Goal: Book appointment/travel/reservation

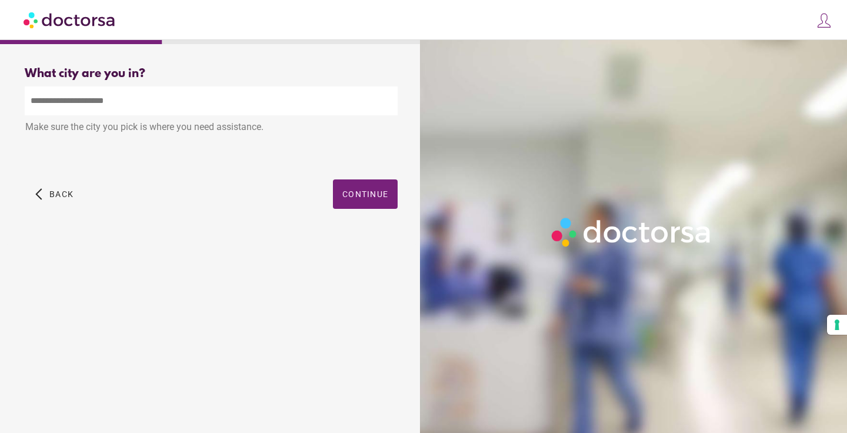
click at [266, 105] on input "text" at bounding box center [211, 100] width 373 height 29
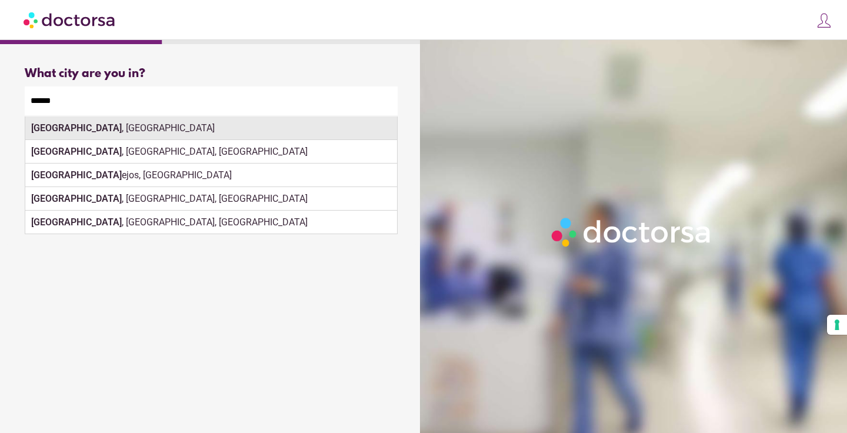
click at [204, 137] on div "Madrid , Spain" at bounding box center [211, 128] width 372 height 24
type input "**********"
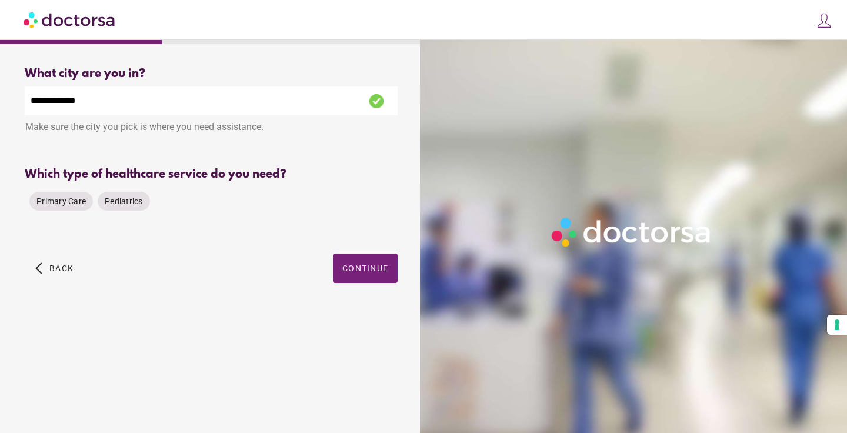
click at [338, 170] on div "Which type of healthcare service do you need?" at bounding box center [211, 175] width 373 height 14
click at [75, 197] on span "Primary Care" at bounding box center [60, 201] width 49 height 9
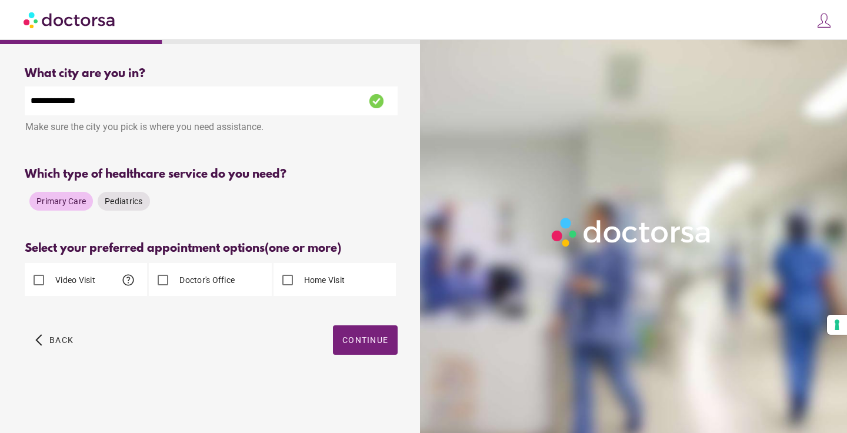
click at [214, 284] on label "Doctor's Office" at bounding box center [206, 280] width 58 height 12
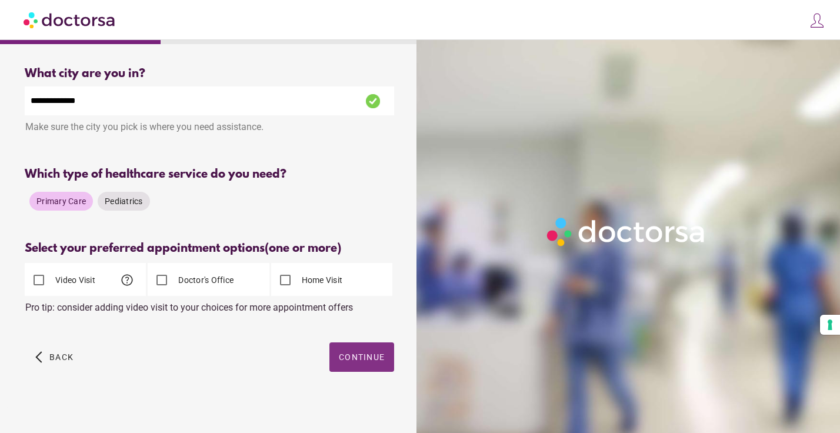
click at [375, 351] on span "button" at bounding box center [361, 356] width 65 height 29
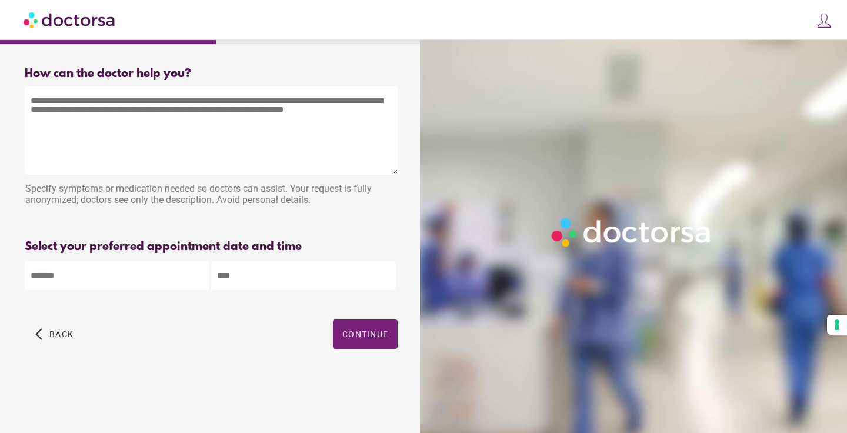
click at [167, 126] on textarea at bounding box center [211, 130] width 373 height 88
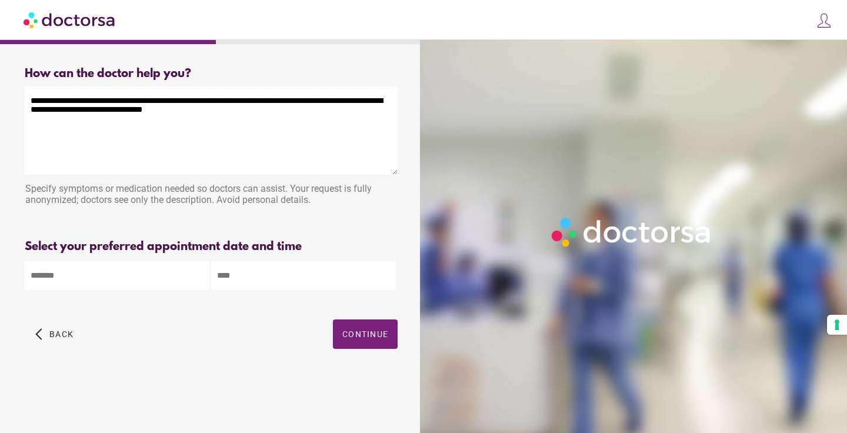
type textarea "**********"
click at [162, 260] on div at bounding box center [211, 274] width 373 height 31
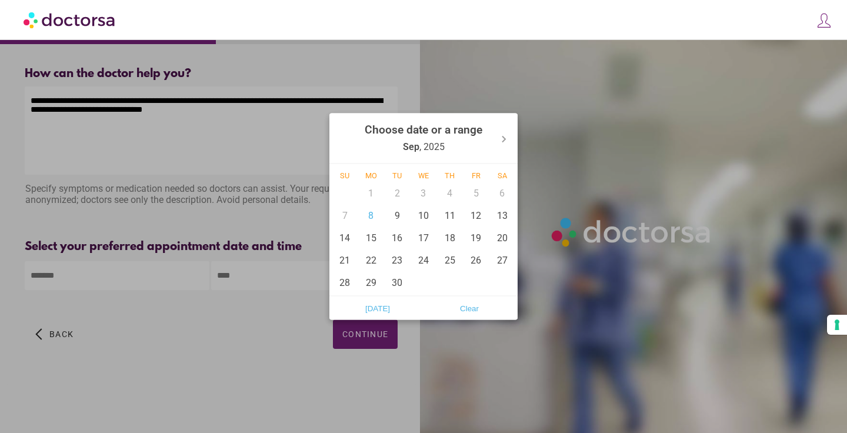
click at [162, 275] on body "**********" at bounding box center [423, 216] width 847 height 433
click at [506, 213] on div "13" at bounding box center [502, 215] width 26 height 22
type input "******"
click at [502, 215] on div "13" at bounding box center [502, 215] width 26 height 22
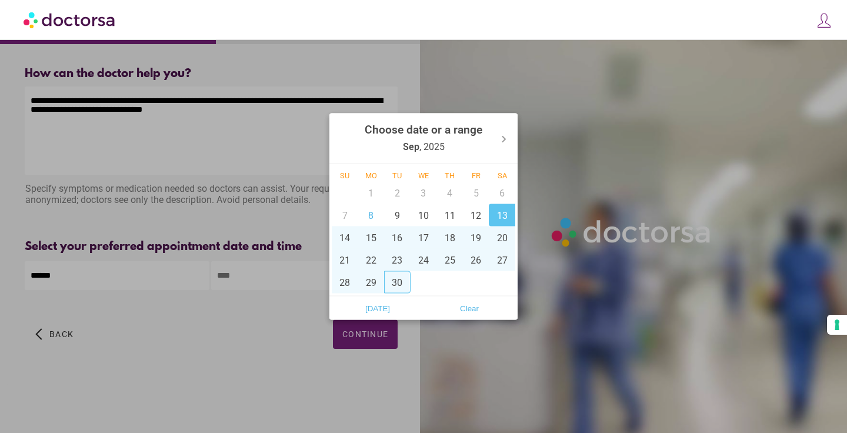
click at [396, 281] on div "30" at bounding box center [397, 282] width 26 height 22
type input "**********"
click at [239, 328] on div at bounding box center [423, 216] width 847 height 433
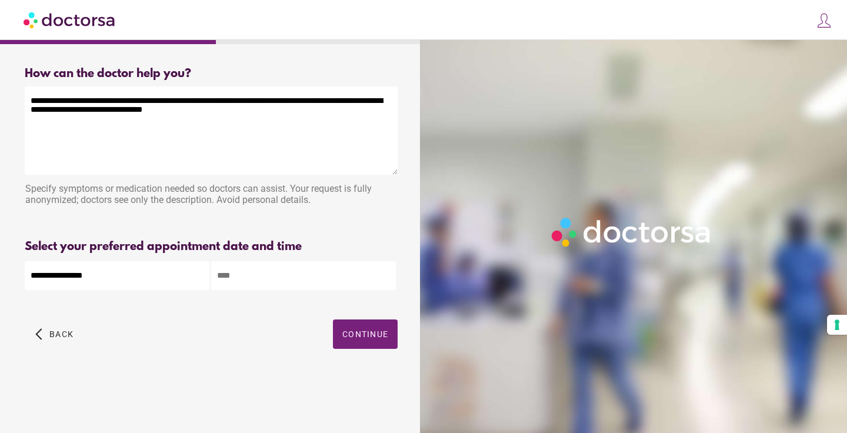
click at [259, 283] on input "text" at bounding box center [303, 275] width 185 height 29
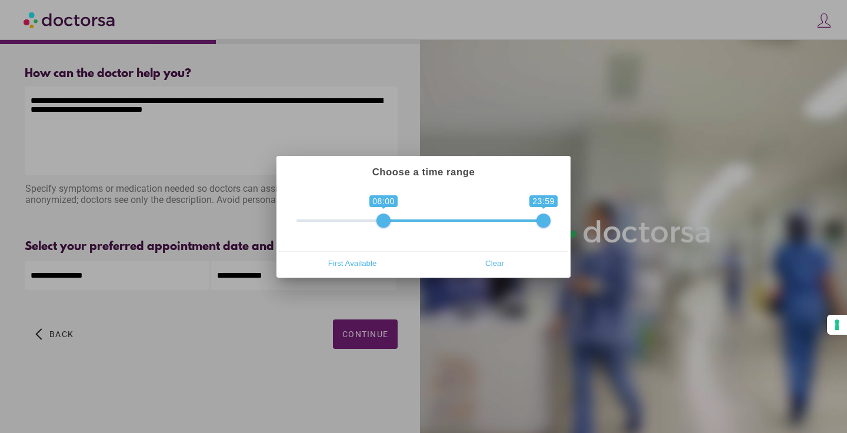
drag, startPoint x: 308, startPoint y: 219, endPoint x: 392, endPoint y: 214, distance: 84.9
click at [392, 214] on span "0 1 08:00 23:59 08:00 — 23:59" at bounding box center [424, 212] width 254 height 29
drag, startPoint x: 540, startPoint y: 216, endPoint x: 398, endPoint y: 218, distance: 141.8
click at [398, 218] on span at bounding box center [404, 221] width 14 height 14
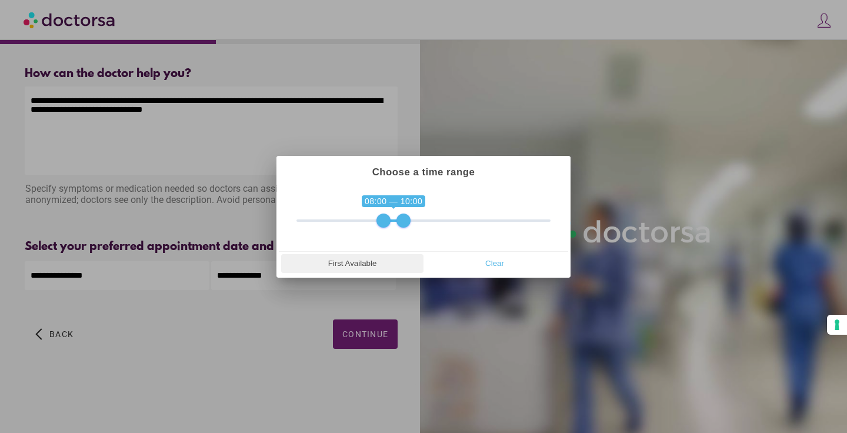
click at [364, 269] on span "First Available" at bounding box center [352, 264] width 135 height 18
type input "**********"
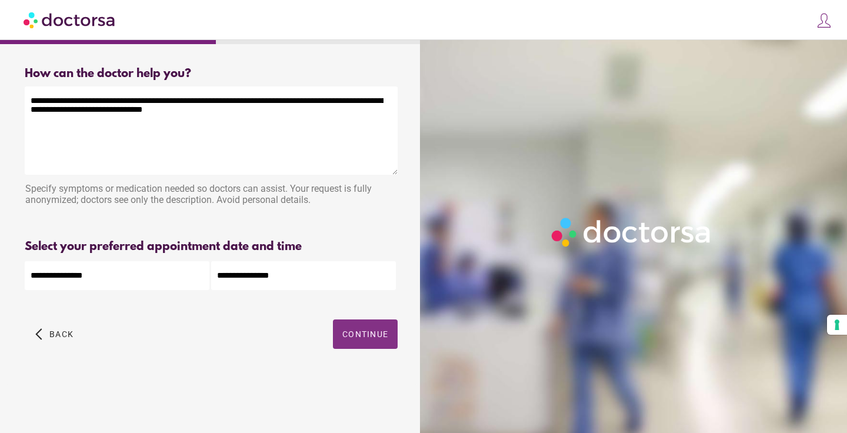
click at [358, 338] on span "Continue" at bounding box center [365, 333] width 46 height 9
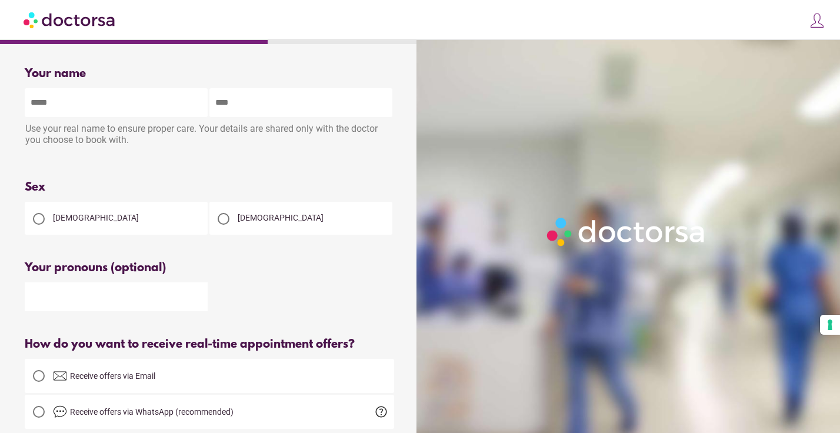
click at [126, 98] on input "text" at bounding box center [116, 102] width 183 height 29
type input "*****"
type input "******"
click at [32, 221] on div at bounding box center [39, 219] width 24 height 24
click at [55, 311] on input "text" at bounding box center [116, 296] width 183 height 29
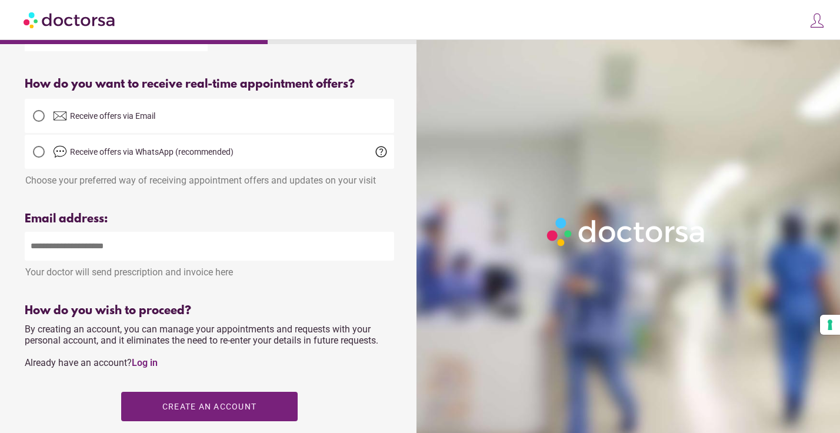
scroll to position [299, 0]
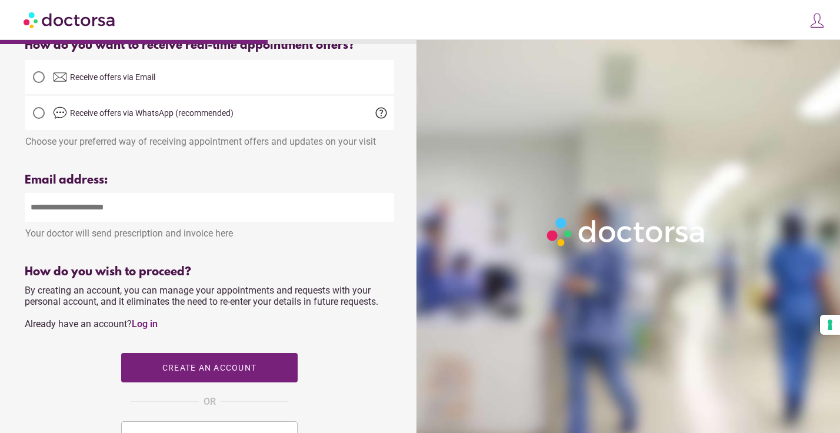
type input "*******"
click at [66, 205] on input "email" at bounding box center [210, 207] width 370 height 29
type input "**********"
click at [275, 189] on div "**********" at bounding box center [210, 215] width 370 height 83
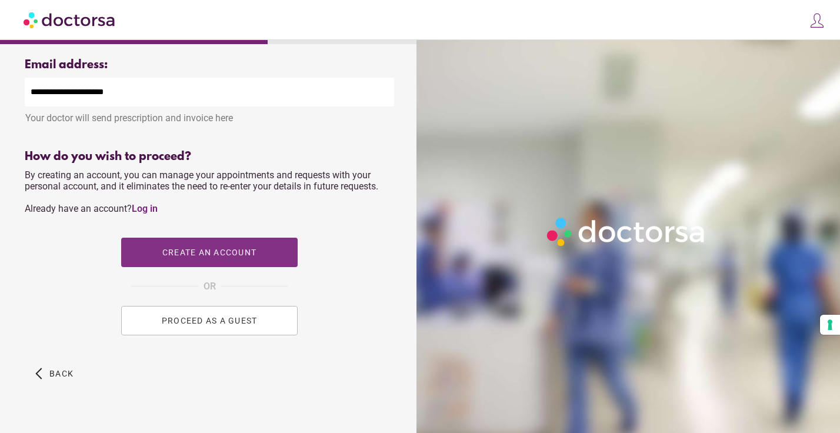
scroll to position [415, 0]
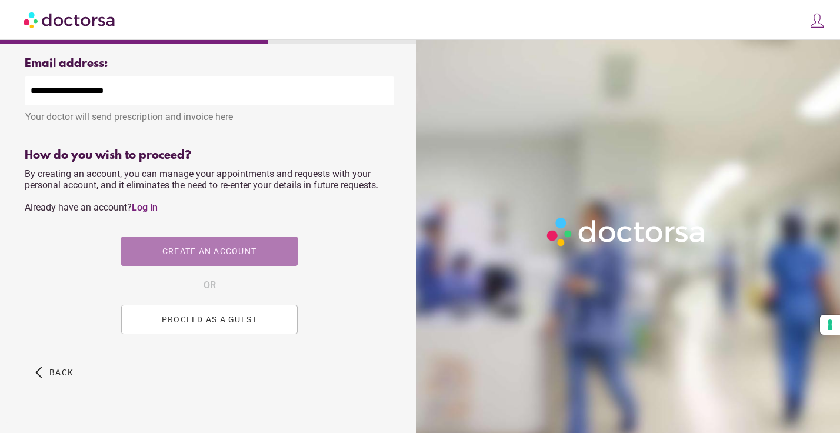
click at [242, 256] on span "Create an account" at bounding box center [209, 251] width 94 height 9
type input "**********"
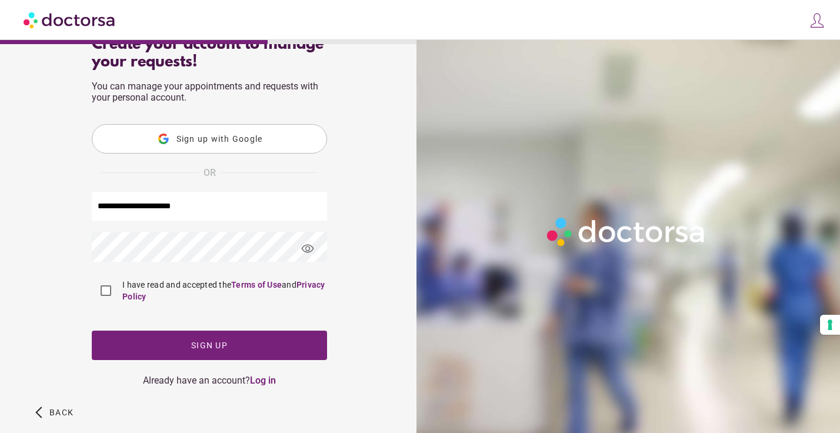
scroll to position [91, 0]
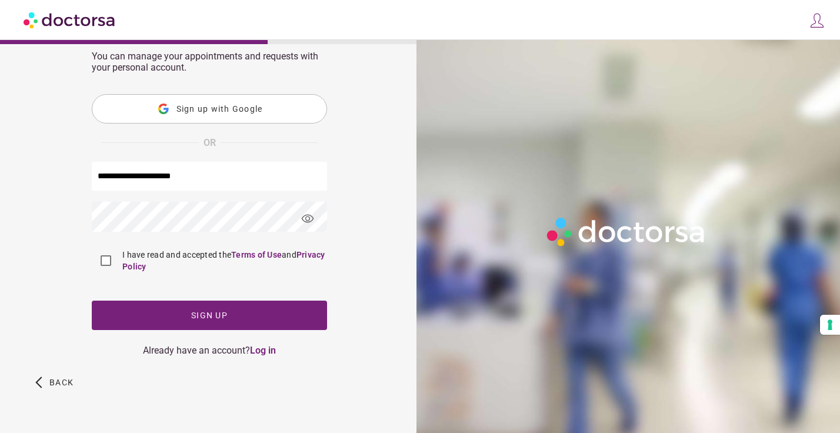
click at [313, 226] on span "visibility" at bounding box center [308, 219] width 32 height 32
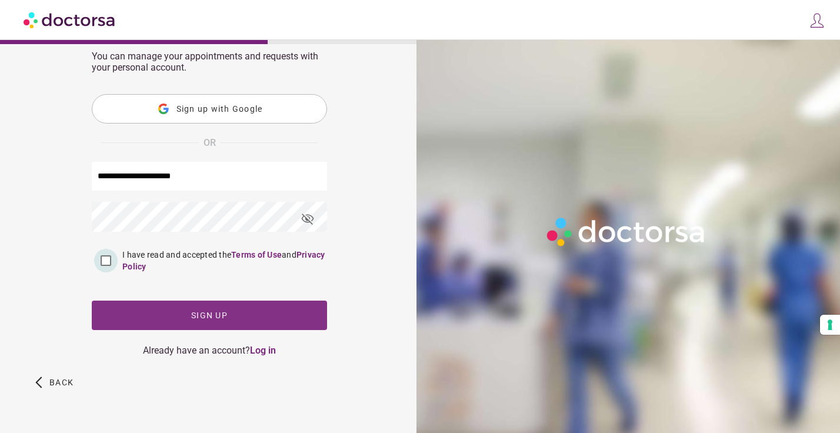
click at [114, 302] on span "button" at bounding box center [209, 315] width 235 height 29
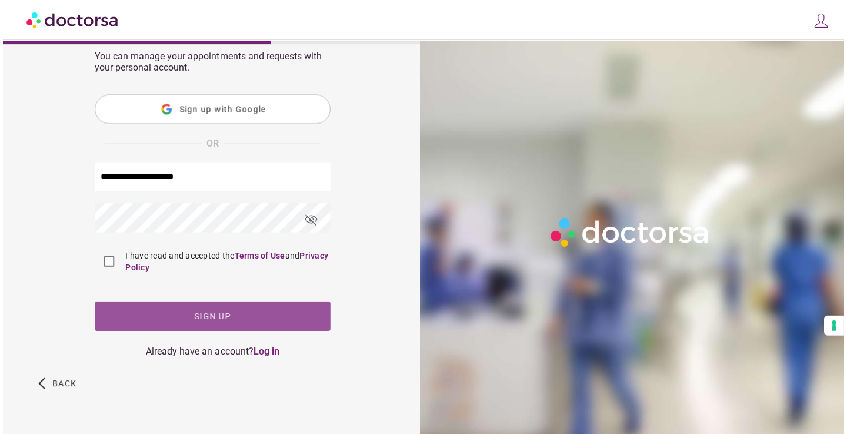
scroll to position [0, 0]
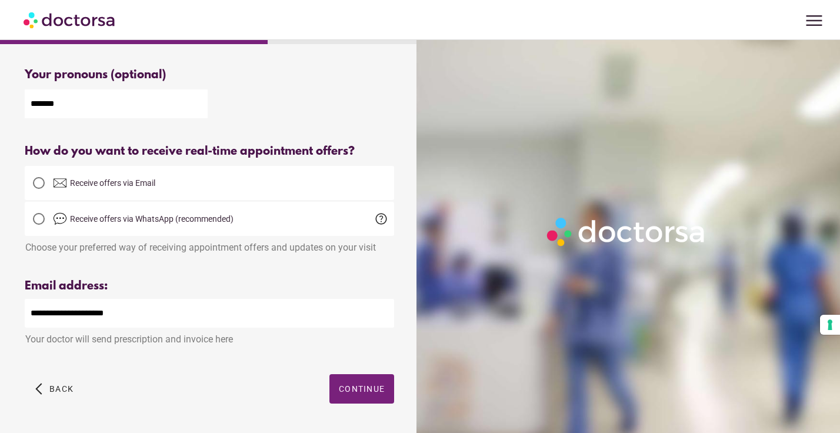
scroll to position [198, 0]
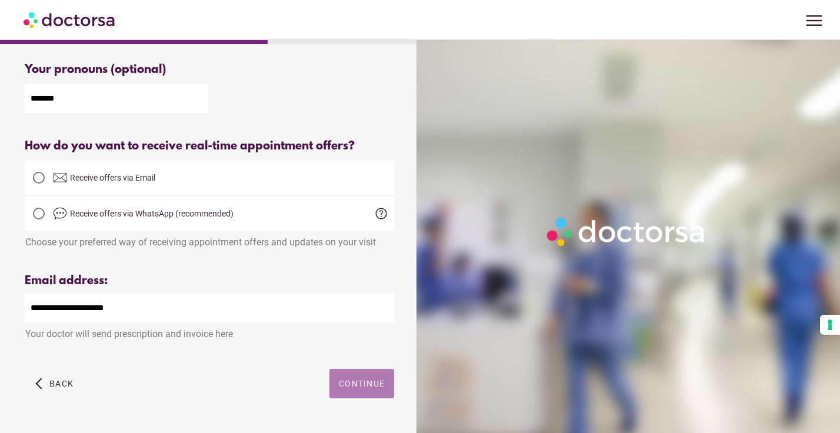
click at [363, 394] on span "button" at bounding box center [361, 383] width 65 height 29
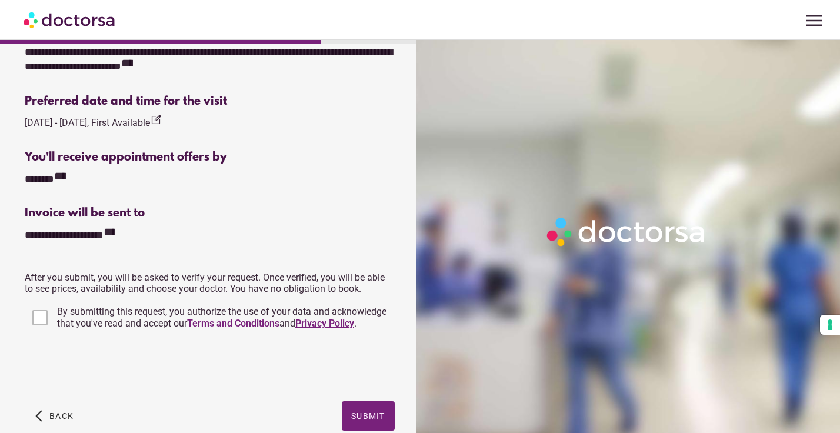
scroll to position [424, 0]
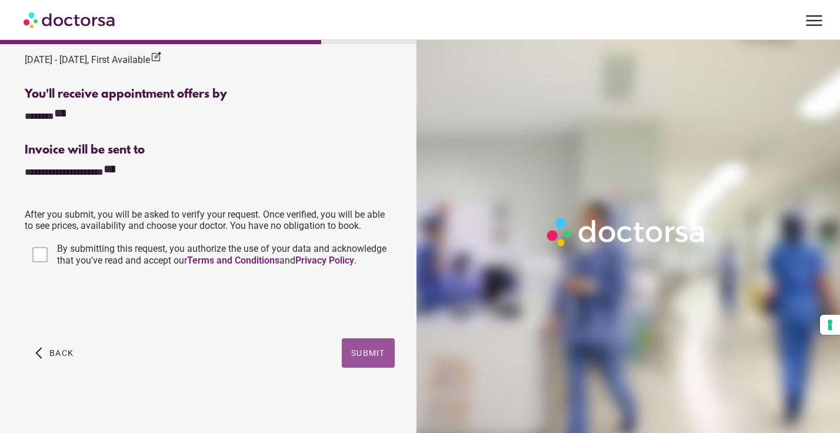
click at [384, 351] on span "Submit" at bounding box center [368, 352] width 34 height 9
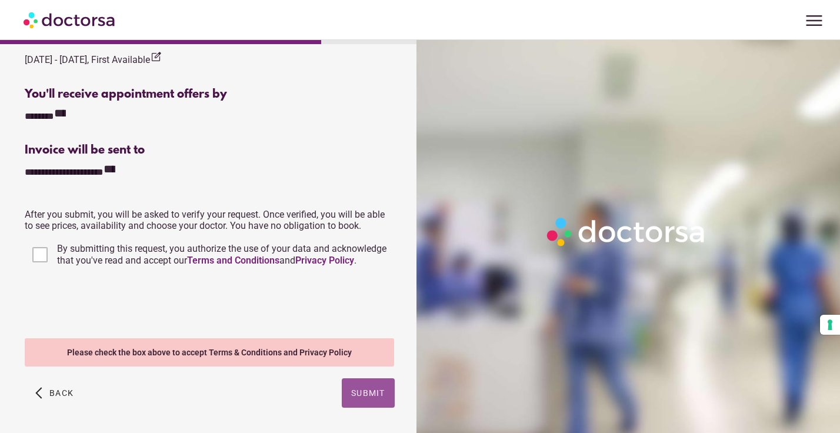
click at [355, 397] on span "Submit" at bounding box center [368, 392] width 34 height 9
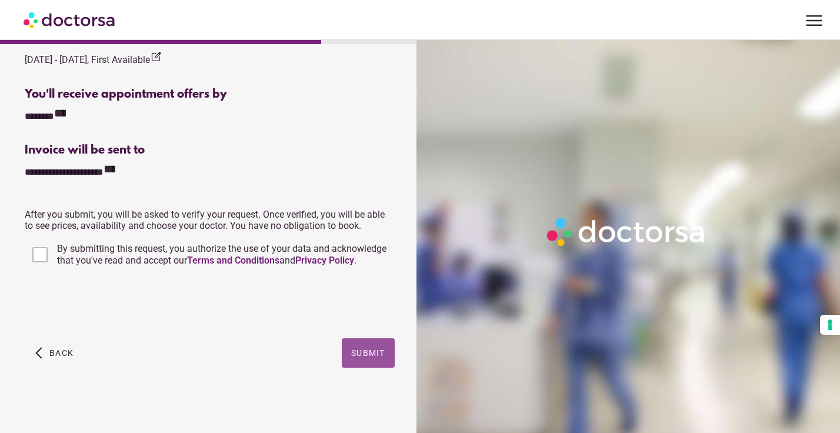
click at [364, 354] on span "Submit" at bounding box center [368, 352] width 34 height 9
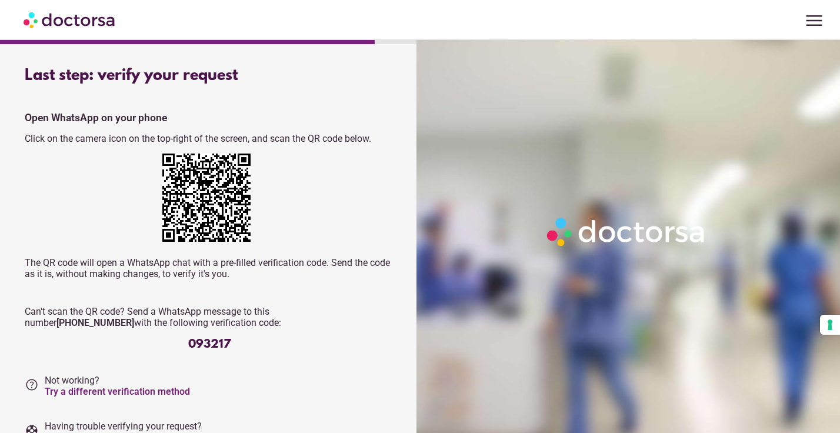
scroll to position [59, 0]
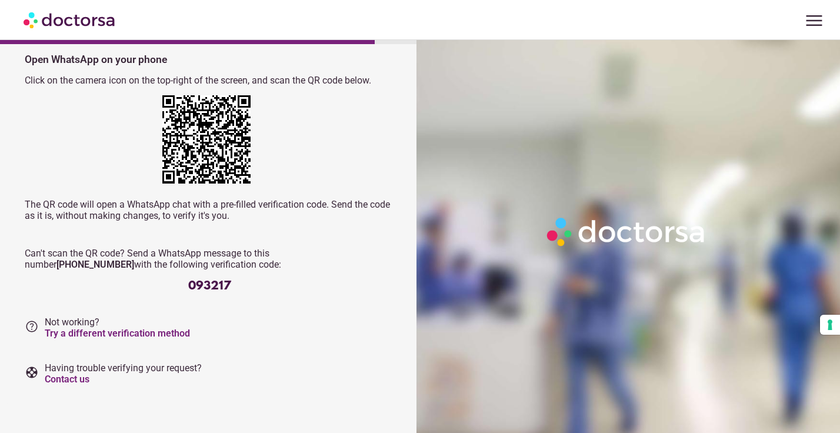
click at [211, 285] on div "093217" at bounding box center [210, 286] width 370 height 14
click at [134, 259] on strong "[PHONE_NUMBER]" at bounding box center [95, 264] width 78 height 11
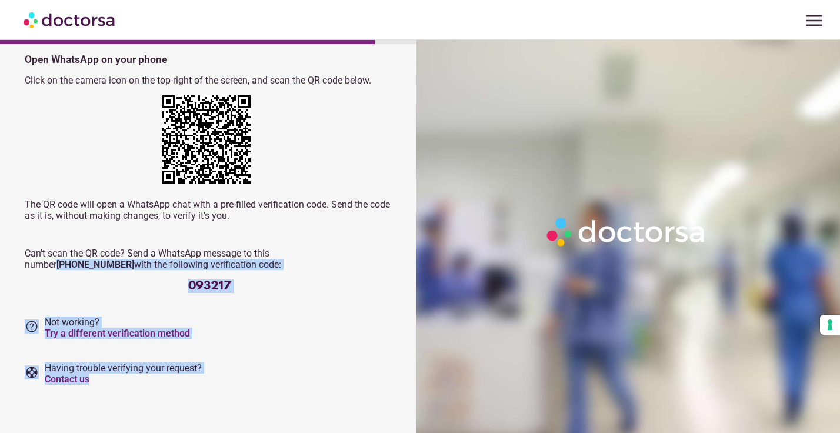
drag, startPoint x: 306, startPoint y: 254, endPoint x: 408, endPoint y: 253, distance: 101.8
click at [408, 253] on div "Last step: verify your request Tap on the button below to open WhatsApp and ver…" at bounding box center [209, 201] width 407 height 404
click at [134, 259] on strong "[PHONE_NUMBER]" at bounding box center [95, 264] width 78 height 11
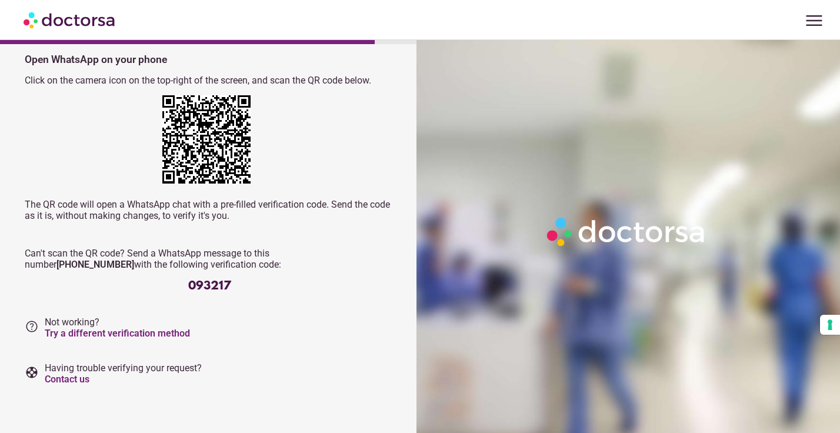
drag, startPoint x: 385, startPoint y: 252, endPoint x: 311, endPoint y: 255, distance: 74.2
click at [311, 255] on p "Can't scan the QR code? Send a WhatsApp message to this number +1-267-323-1263 …" at bounding box center [210, 259] width 370 height 22
drag, startPoint x: 307, startPoint y: 254, endPoint x: 358, endPoint y: 255, distance: 51.8
click at [358, 255] on p "Can't scan the QR code? Send a WhatsApp message to this number +1-267-323-1263 …" at bounding box center [210, 259] width 370 height 22
drag, startPoint x: 305, startPoint y: 254, endPoint x: 383, endPoint y: 253, distance: 77.7
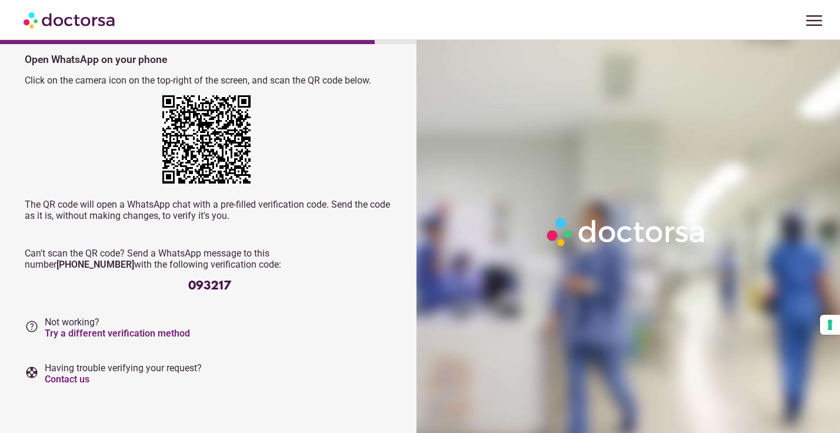
click at [383, 253] on p "Can't scan the QR code? Send a WhatsApp message to this number +1-267-323-1263 …" at bounding box center [210, 259] width 370 height 22
copy p "[PHONE_NUMBER]"
click at [302, 292] on div "093217" at bounding box center [210, 286] width 370 height 14
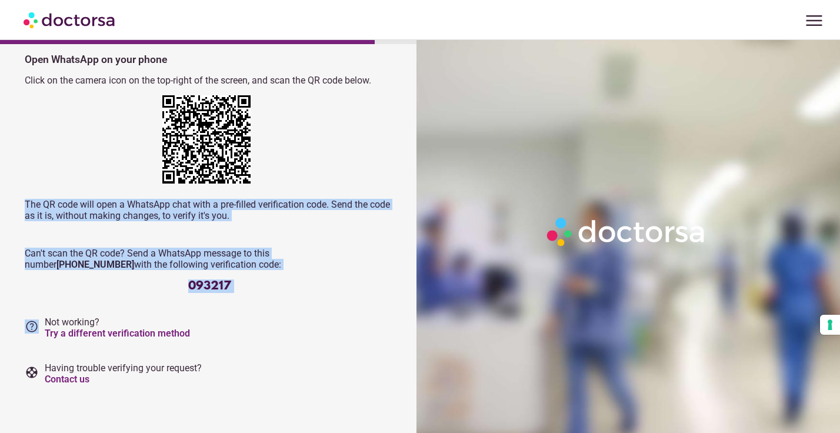
drag, startPoint x: 267, startPoint y: 295, endPoint x: 183, endPoint y: 172, distance: 148.5
click at [183, 172] on div "Tap on the button below to open WhatsApp and verify your request Verify WhatsAp…" at bounding box center [210, 219] width 370 height 331
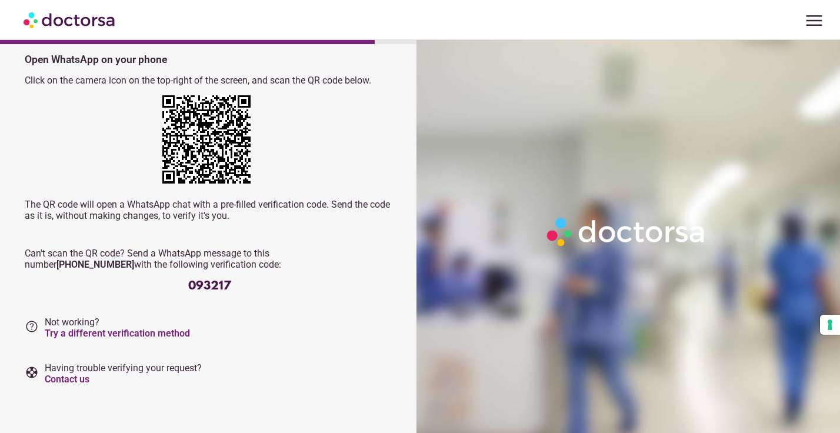
click at [312, 329] on p "help Not working? Try a different verification method" at bounding box center [210, 328] width 370 height 22
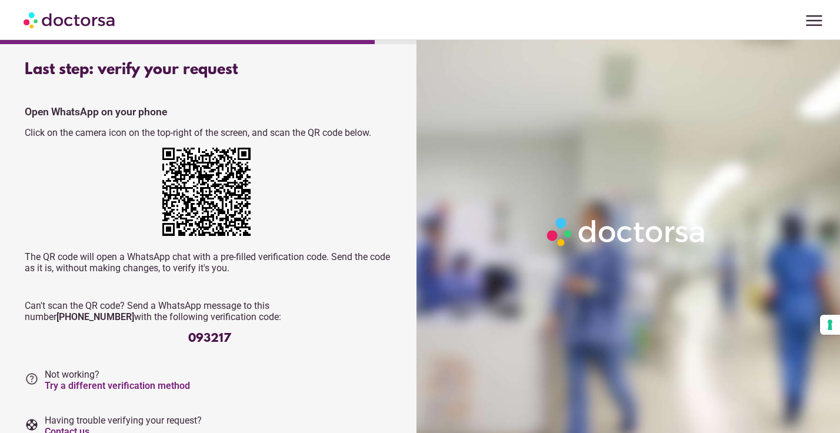
scroll to position [0, 0]
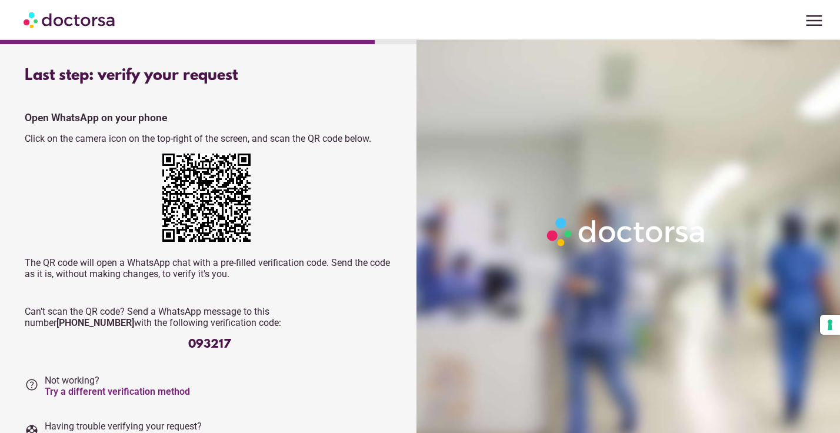
click at [180, 227] on img at bounding box center [206, 198] width 88 height 88
click at [216, 133] on div "Open WhatsApp on your phone Click on the camera icon on the top-right of the sc…" at bounding box center [210, 231] width 370 height 239
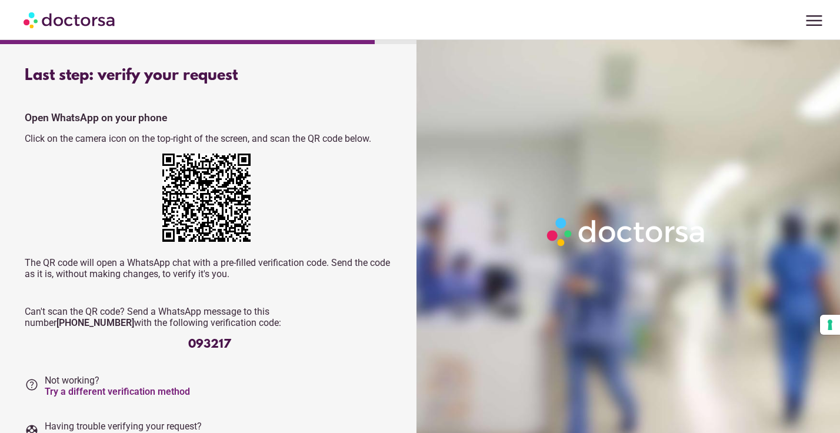
click at [208, 139] on p "Click on the camera icon on the top-right of the screen, and scan the QR code b…" at bounding box center [210, 138] width 370 height 11
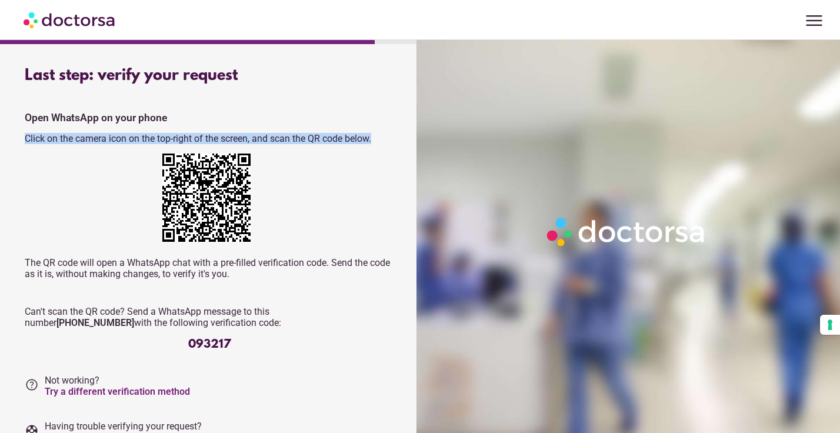
click at [208, 139] on p "Click on the camera icon on the top-right of the screen, and scan the QR code b…" at bounding box center [210, 138] width 370 height 11
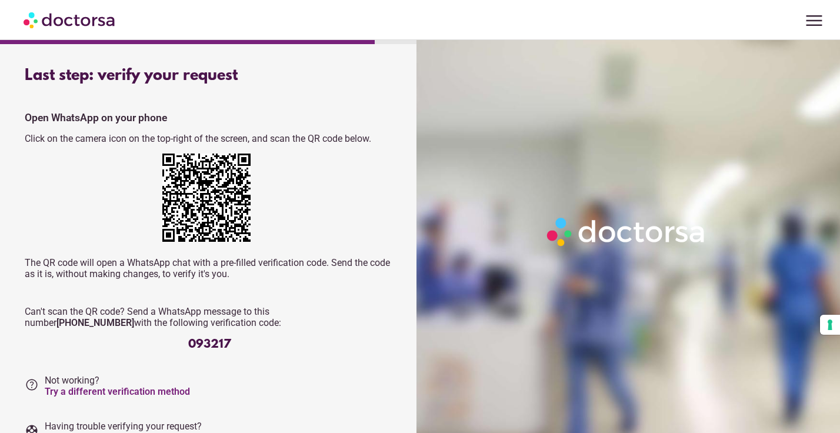
click at [411, 139] on div "Last step: verify your request Tap on the button below to open WhatsApp and ver…" at bounding box center [209, 260] width 407 height 404
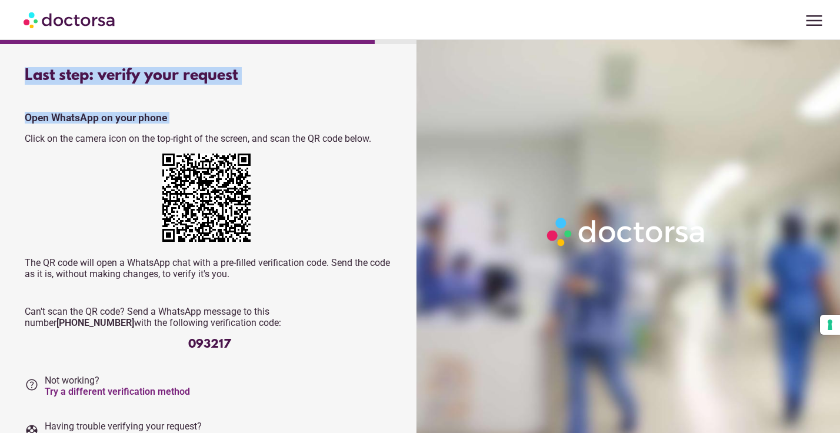
drag, startPoint x: 390, startPoint y: 129, endPoint x: 15, endPoint y: 81, distance: 377.9
click at [15, 81] on div "Last step: verify your request Tap on the button below to open WhatsApp and ver…" at bounding box center [209, 260] width 407 height 404
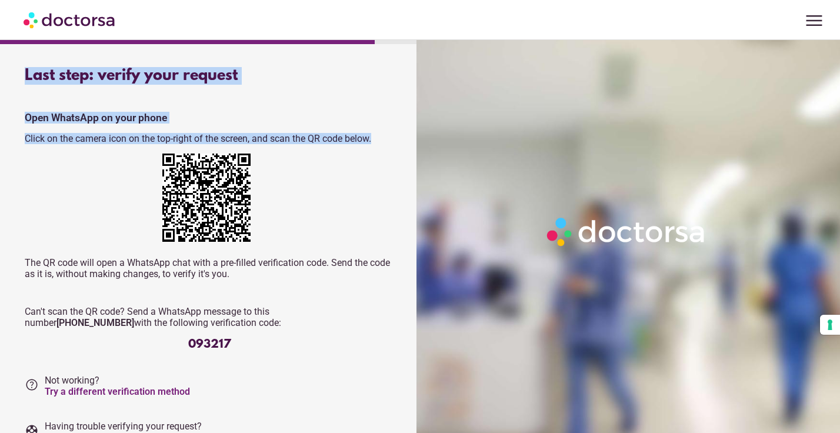
drag, startPoint x: 24, startPoint y: 71, endPoint x: 377, endPoint y: 142, distance: 359.6
click at [377, 142] on div "Last step: verify your request Tap on the button below to open WhatsApp and ver…" at bounding box center [209, 260] width 407 height 404
click at [377, 142] on p "Click on the camera icon on the top-right of the screen, and scan the QR code b…" at bounding box center [210, 138] width 370 height 11
drag, startPoint x: 377, startPoint y: 142, endPoint x: 108, endPoint y: 76, distance: 276.7
click at [108, 76] on div "Last step: verify your request Tap on the button below to open WhatsApp and ver…" at bounding box center [209, 260] width 407 height 404
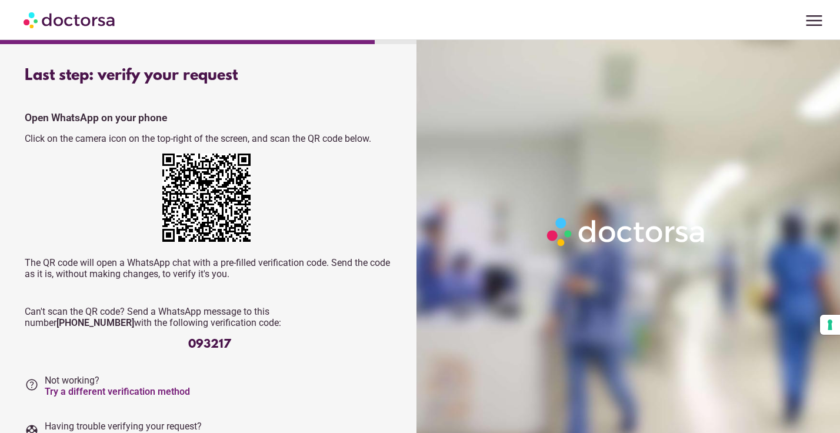
click at [62, 108] on div "Tap on the button below to open WhatsApp and verify your request Verify WhatsAp…" at bounding box center [210, 277] width 370 height 350
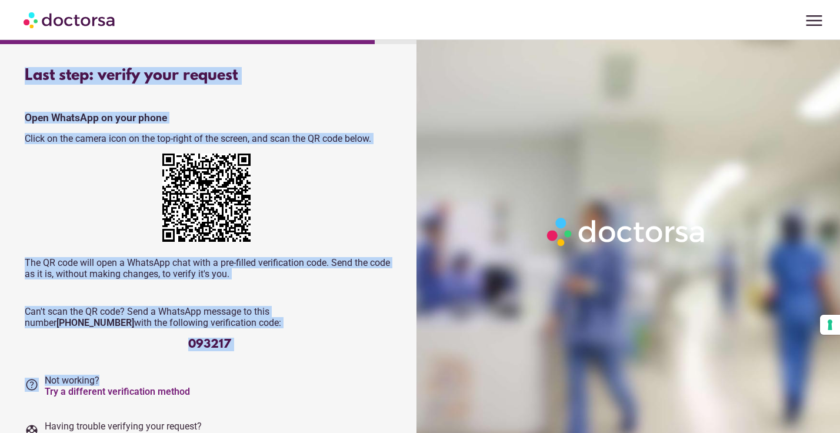
drag, startPoint x: 19, startPoint y: 69, endPoint x: 325, endPoint y: 386, distance: 440.7
click at [325, 386] on div "Last step: verify your request Tap on the button below to open WhatsApp and ver…" at bounding box center [209, 260] width 407 height 404
click at [325, 386] on p "help Not working? Try a different verification method" at bounding box center [210, 386] width 370 height 22
drag, startPoint x: 284, startPoint y: 395, endPoint x: 25, endPoint y: 70, distance: 415.3
click at [25, 70] on div "Last step: verify your request Tap on the button below to open WhatsApp and ver…" at bounding box center [209, 260] width 407 height 404
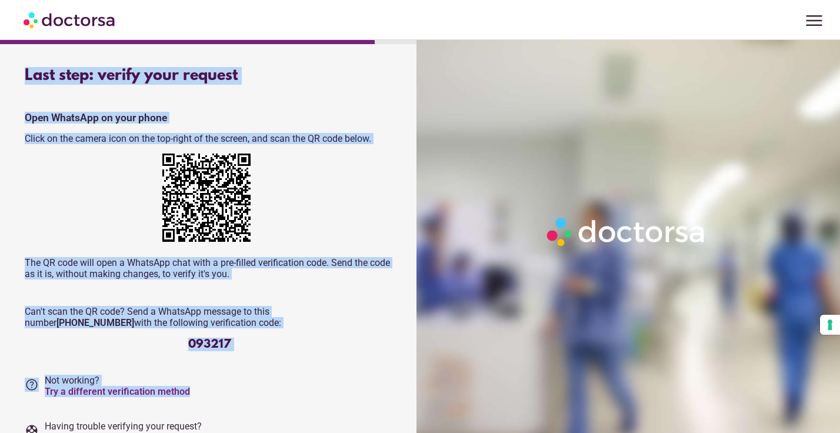
click at [25, 70] on div "Last step: verify your request" at bounding box center [210, 76] width 370 height 18
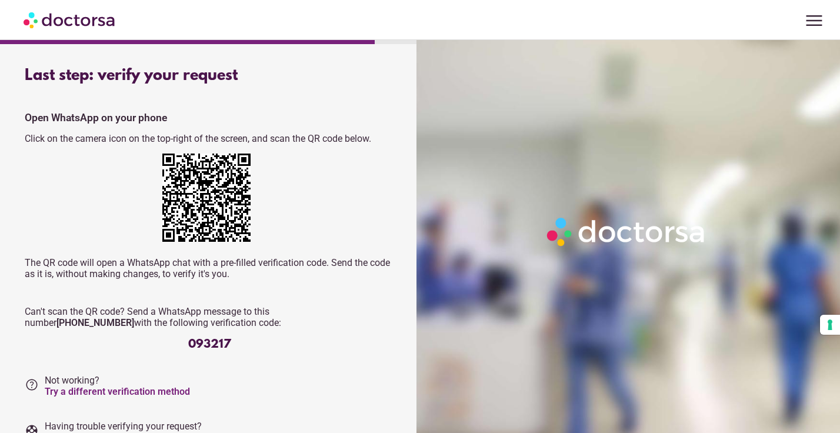
click at [616, 174] on div at bounding box center [631, 256] width 428 height 433
